Goal: Transaction & Acquisition: Download file/media

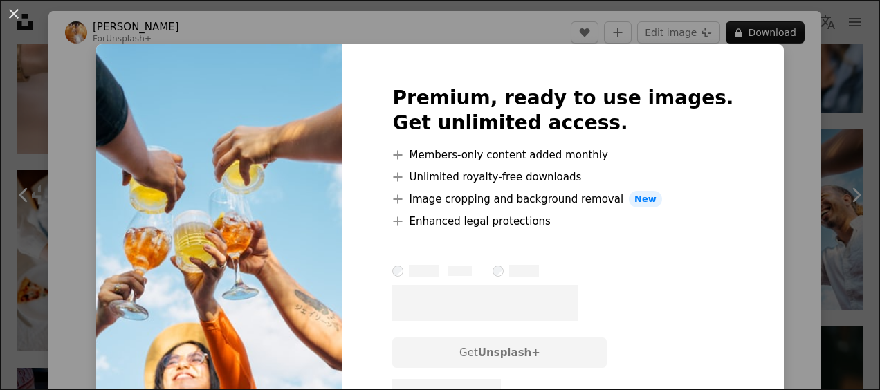
scroll to position [138, 0]
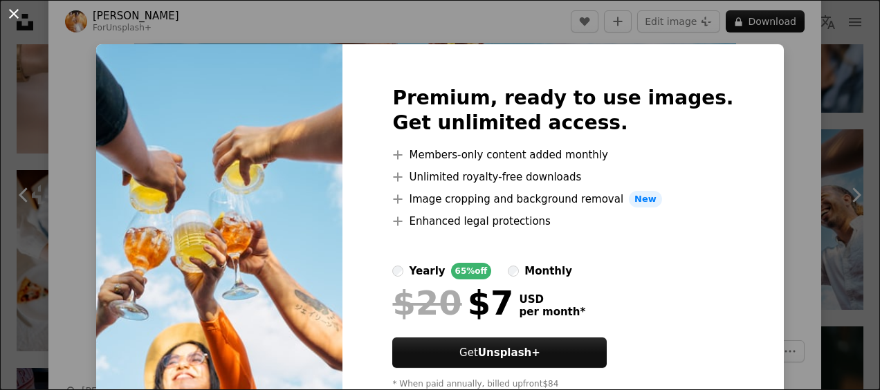
click at [15, 12] on button "An X shape" at bounding box center [14, 14] width 17 height 17
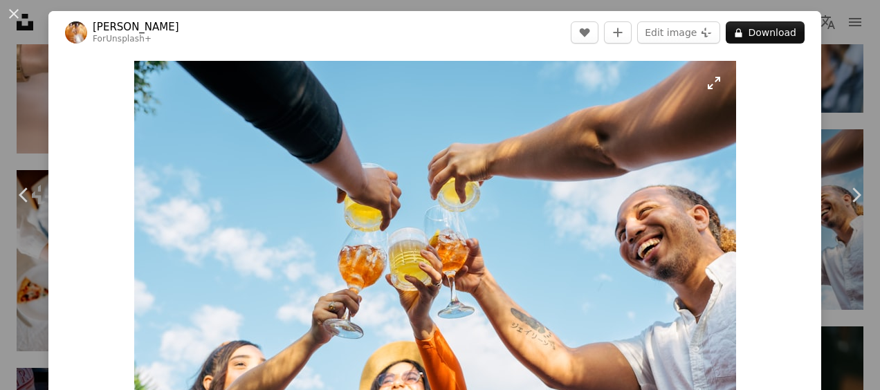
click at [394, 153] on img "Zoom in on this image" at bounding box center [435, 261] width 602 height 401
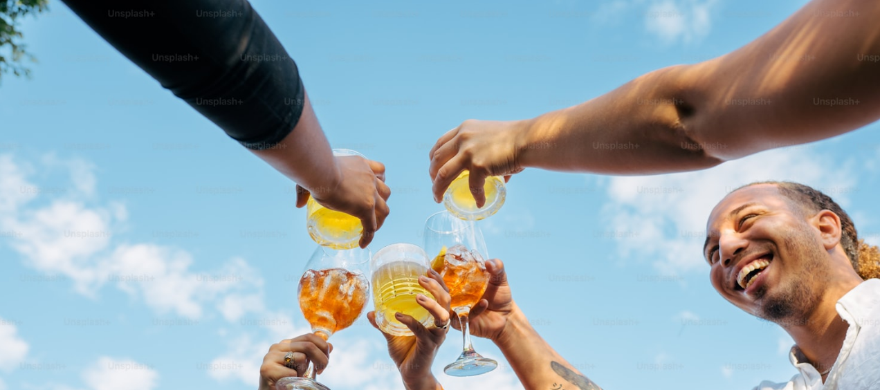
scroll to position [91, 0]
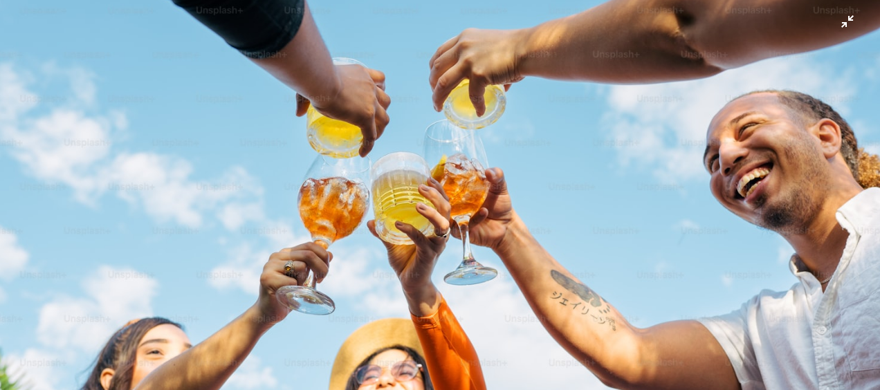
click at [394, 153] on img "Zoom out on this image" at bounding box center [439, 201] width 881 height 587
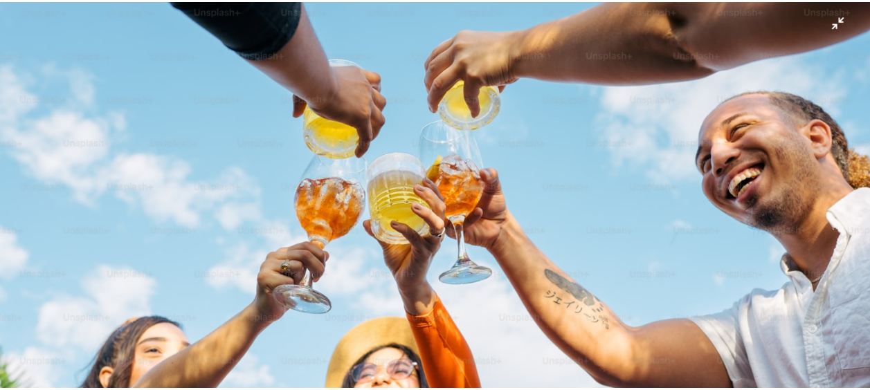
scroll to position [61, 0]
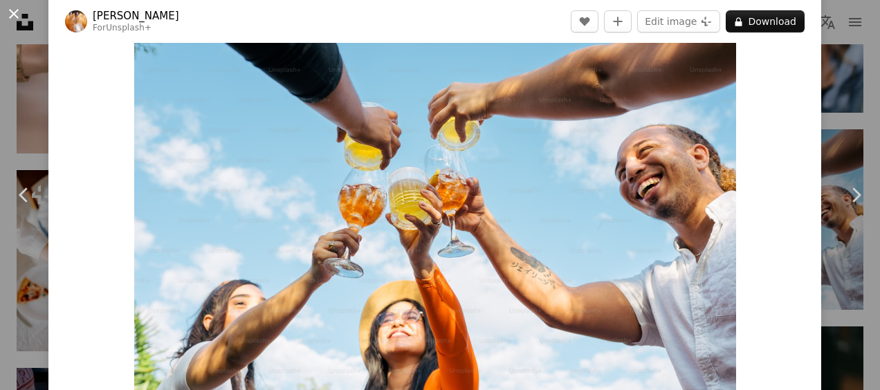
click at [14, 17] on button "An X shape" at bounding box center [14, 14] width 17 height 17
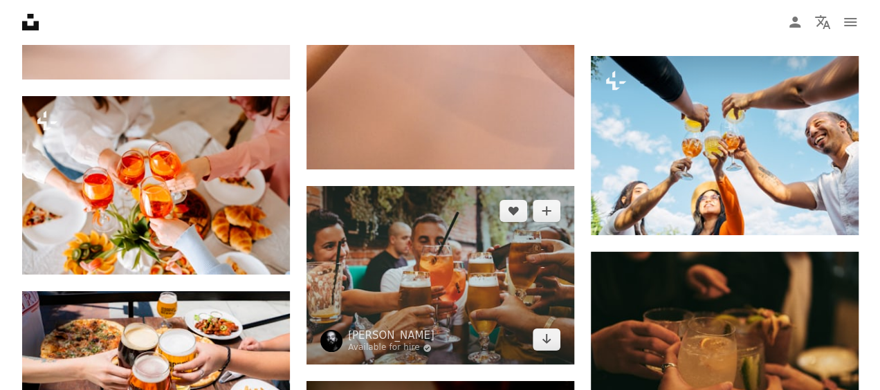
scroll to position [2560, 0]
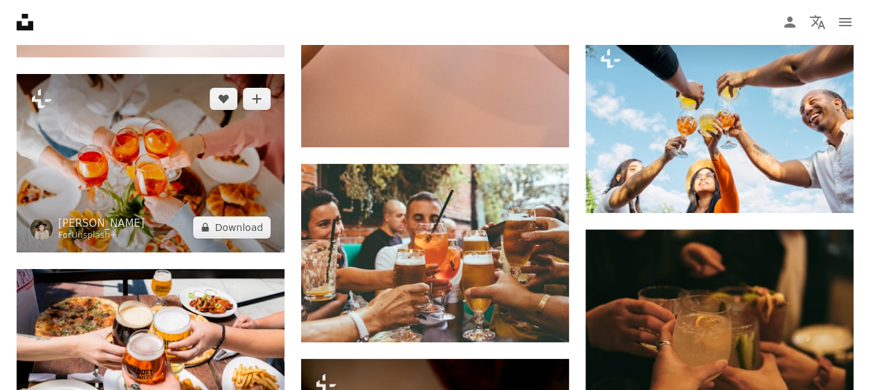
click at [144, 178] on img at bounding box center [151, 163] width 268 height 178
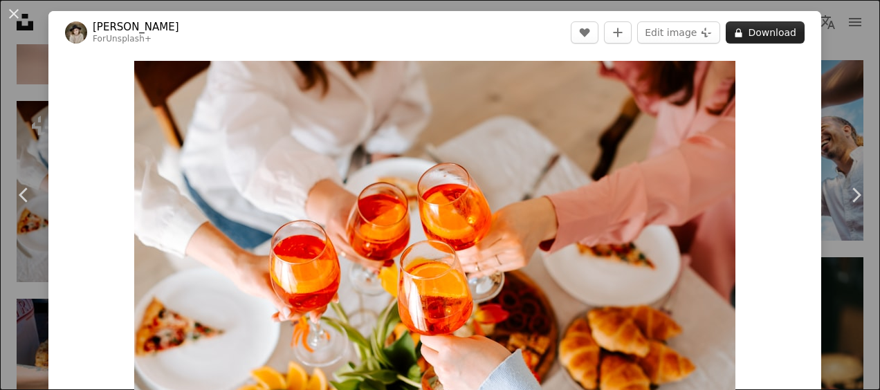
click at [771, 31] on button "A lock Download" at bounding box center [765, 32] width 79 height 22
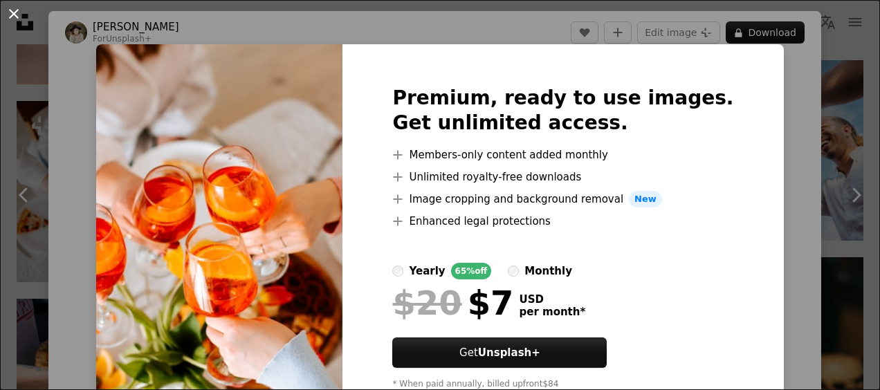
click at [11, 9] on button "An X shape" at bounding box center [14, 14] width 17 height 17
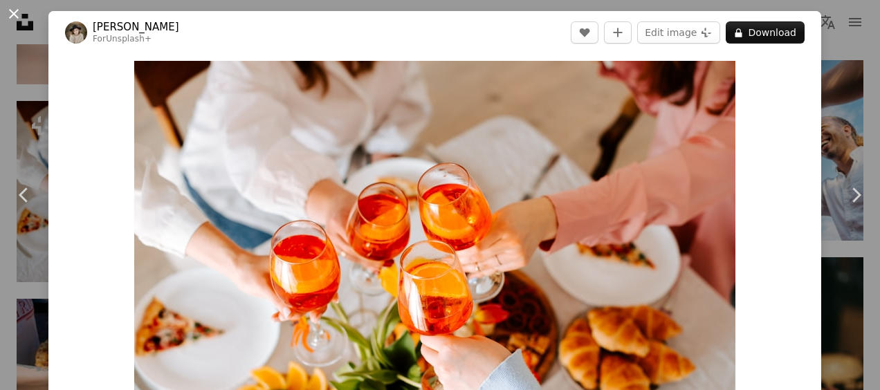
click at [9, 15] on button "An X shape" at bounding box center [14, 14] width 17 height 17
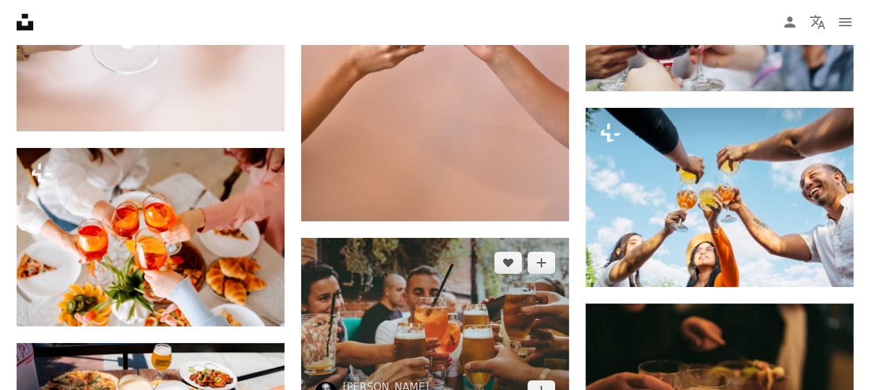
scroll to position [2352, 0]
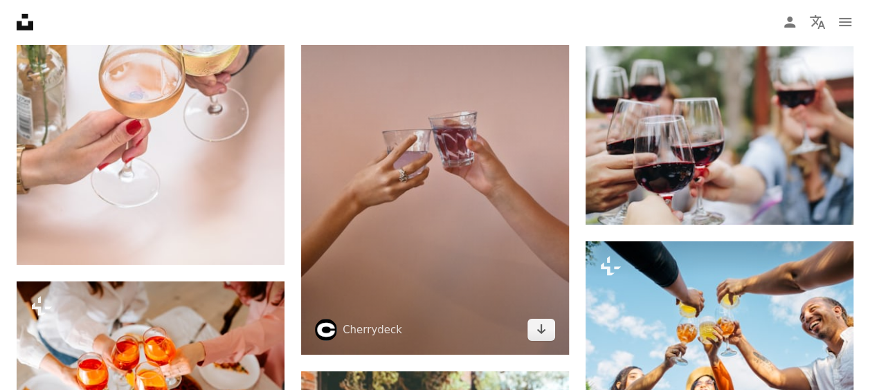
click at [401, 194] on img at bounding box center [435, 155] width 268 height 402
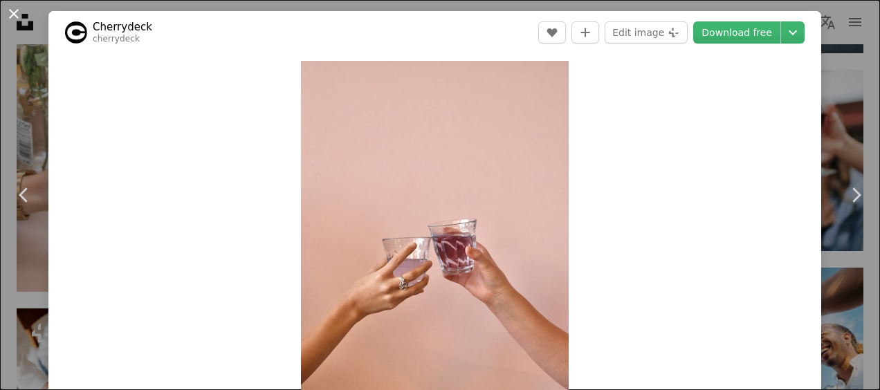
click at [19, 15] on button "An X shape" at bounding box center [14, 14] width 17 height 17
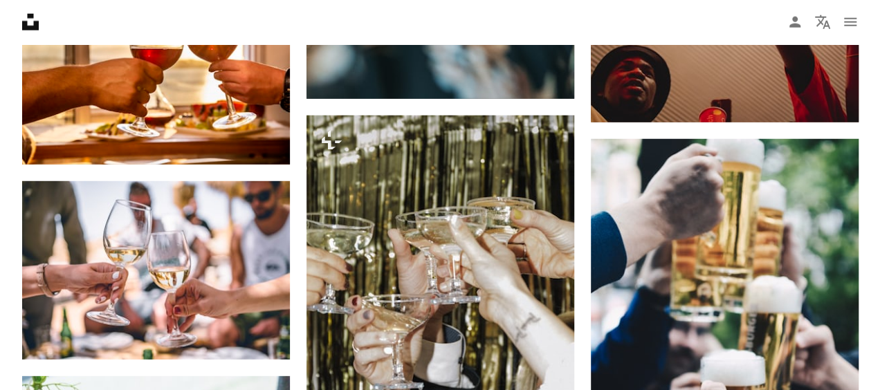
scroll to position [1868, 0]
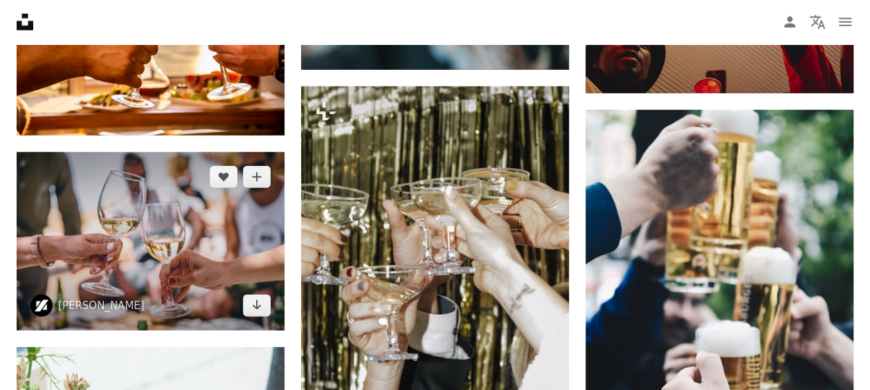
click at [180, 237] on img at bounding box center [151, 241] width 268 height 178
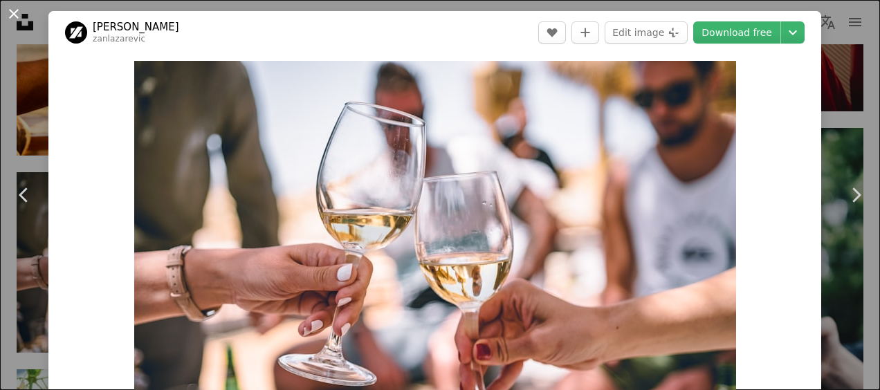
click at [9, 17] on button "An X shape" at bounding box center [14, 14] width 17 height 17
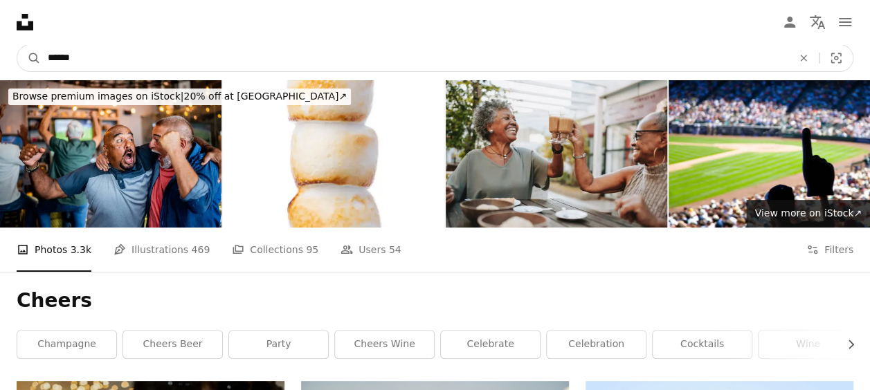
drag, startPoint x: 91, startPoint y: 56, endPoint x: -6, endPoint y: 53, distance: 96.9
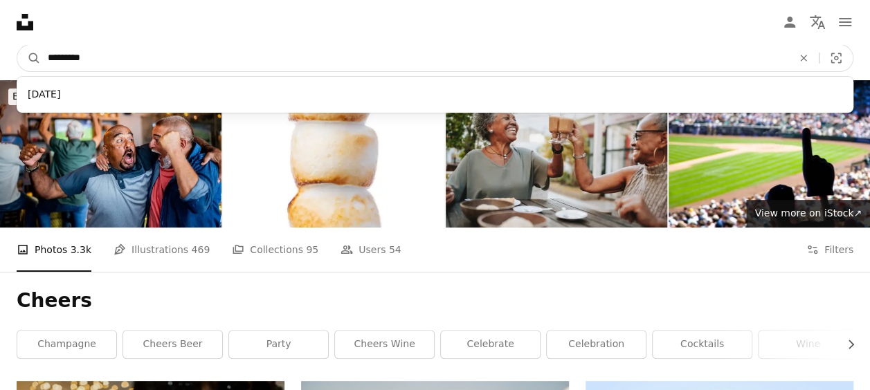
type input "*********"
click at [17, 45] on button "A magnifying glass" at bounding box center [29, 58] width 24 height 26
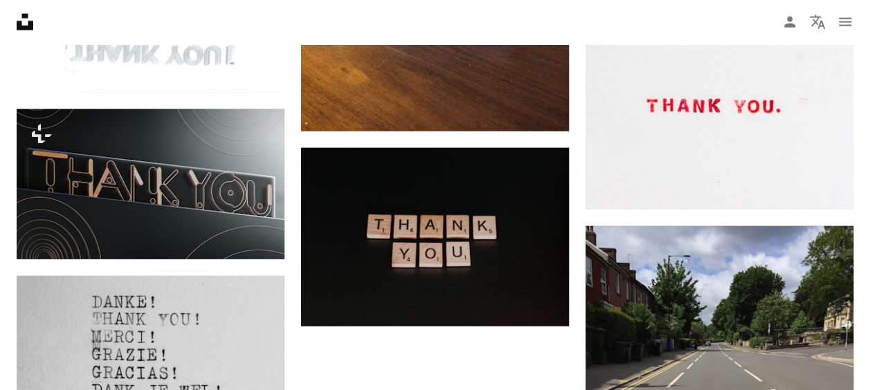
scroll to position [1799, 0]
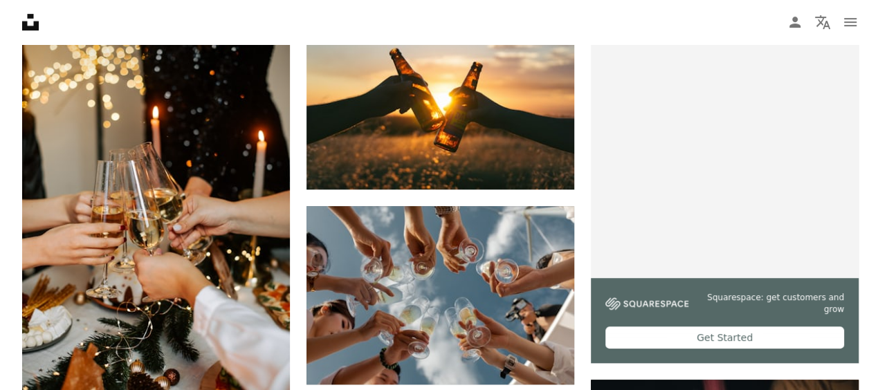
scroll to position [484, 0]
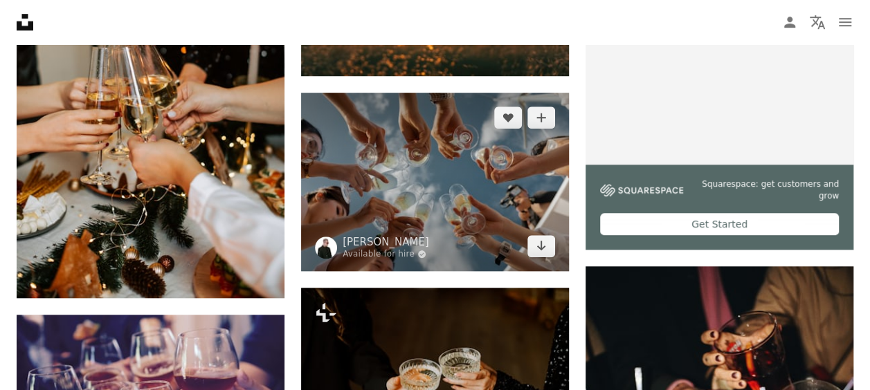
click at [417, 167] on img at bounding box center [435, 182] width 268 height 178
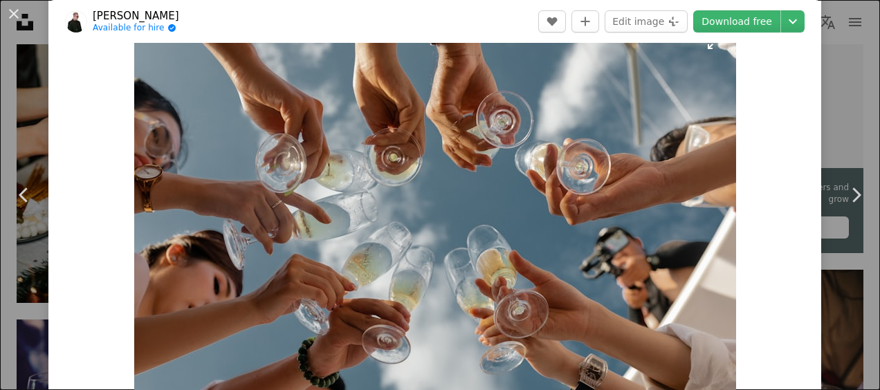
scroll to position [69, 0]
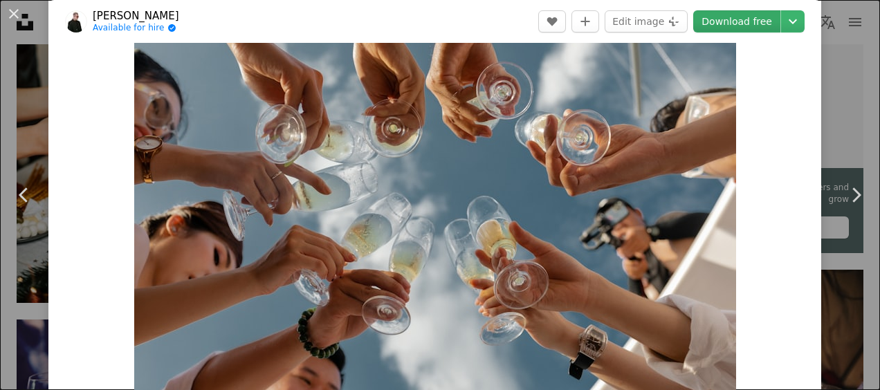
click at [722, 21] on link "Download free" at bounding box center [736, 21] width 87 height 22
